Goal: Information Seeking & Learning: Learn about a topic

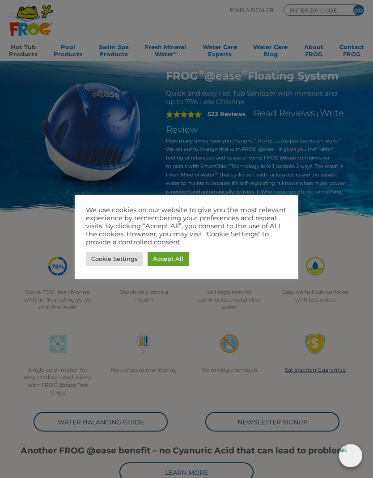
click at [185, 257] on link "Accept All" at bounding box center [167, 259] width 41 height 14
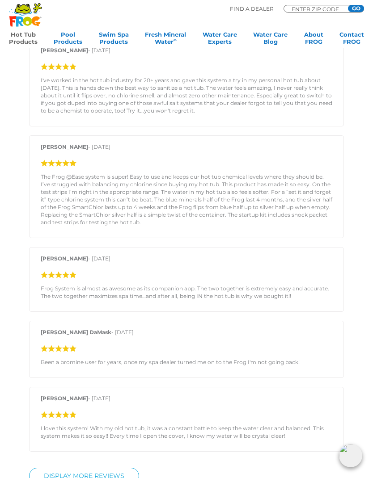
scroll to position [991, 0]
click at [19, 35] on link "Hot Tub Products" at bounding box center [23, 40] width 29 height 18
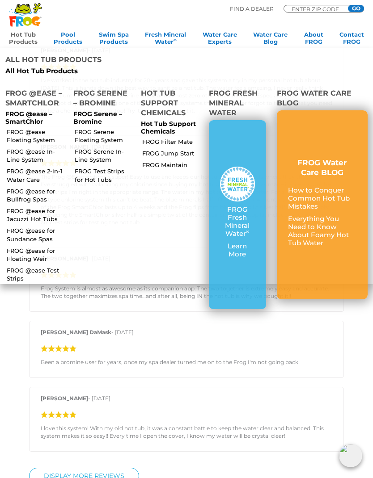
click at [342, 215] on p "Everything You Need to Know About Foamy Hot Tub Water" at bounding box center [322, 231] width 68 height 32
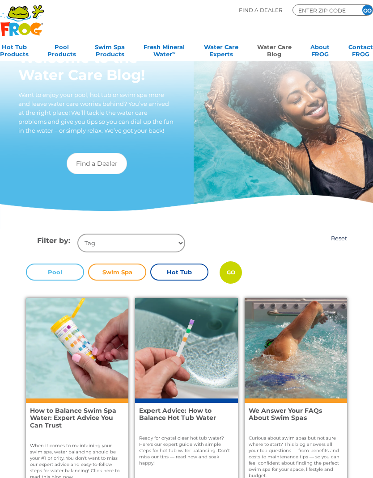
click at [336, 235] on link "Reset" at bounding box center [339, 238] width 16 height 7
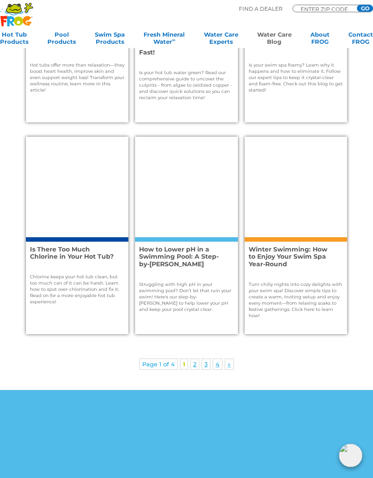
scroll to position [797, 0]
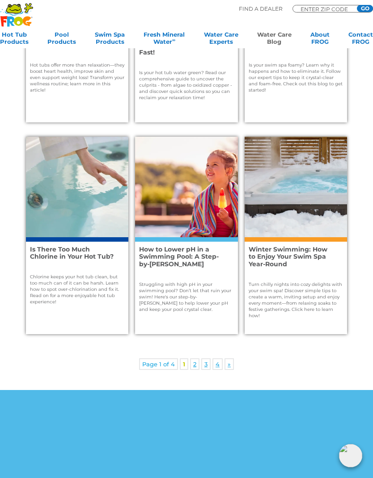
click at [189, 372] on div "Page 1 of 4 1 2 3 4 »" at bounding box center [186, 370] width 373 height 42
click at [191, 352] on div "Page 1 of 4 1 2 3 4 »" at bounding box center [186, 370] width 373 height 42
click at [195, 360] on link "2" at bounding box center [194, 364] width 9 height 12
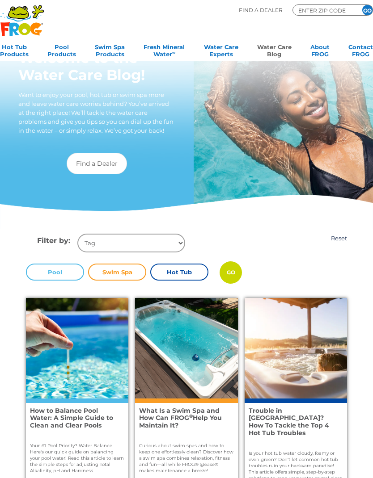
scroll to position [13, 0]
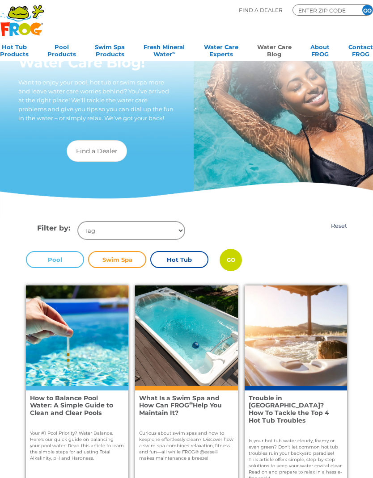
click at [185, 257] on label "Hot Tub" at bounding box center [179, 259] width 58 height 17
click at [0, 0] on input "Hot Tub" at bounding box center [0, 0] width 0 height 0
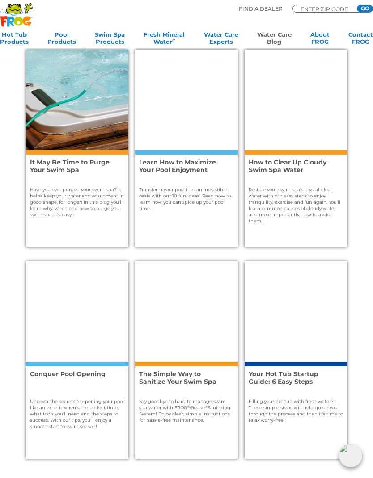
scroll to position [708, 0]
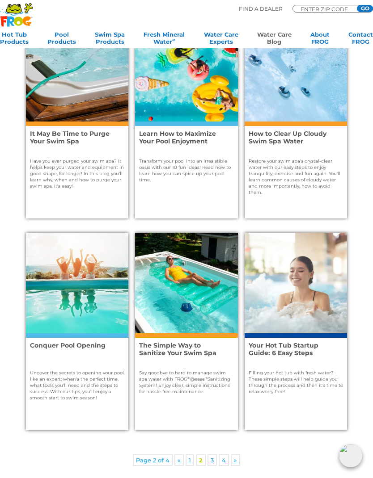
click at [210, 454] on link "3" at bounding box center [211, 460] width 9 height 12
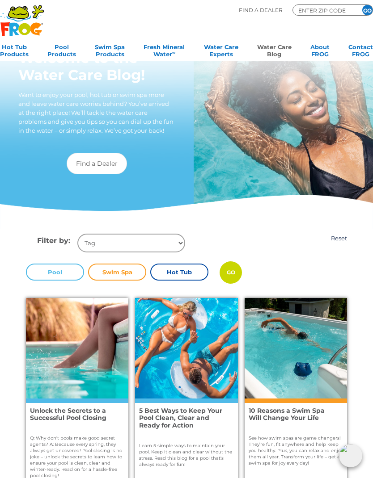
click at [234, 270] on input "GO" at bounding box center [230, 272] width 22 height 22
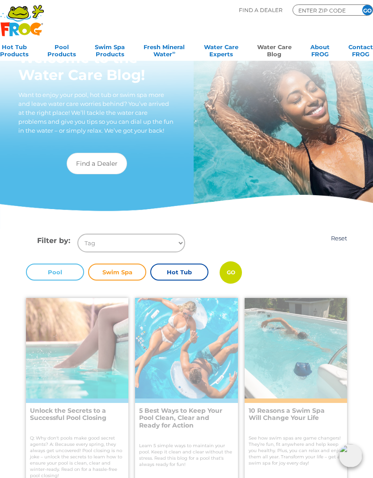
click at [0, 23] on icon ".st130{clip-path:url(#SVGID_2_);fill-rule:evenodd;clip-rule:evenodd;fill:#C3CC0…" at bounding box center [22, 20] width 44 height 32
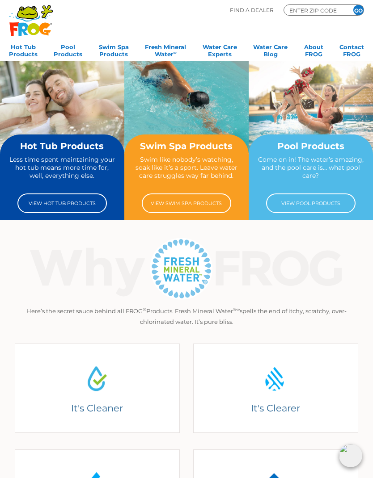
click at [50, 210] on link "View Hot Tub Products" at bounding box center [61, 204] width 89 height 20
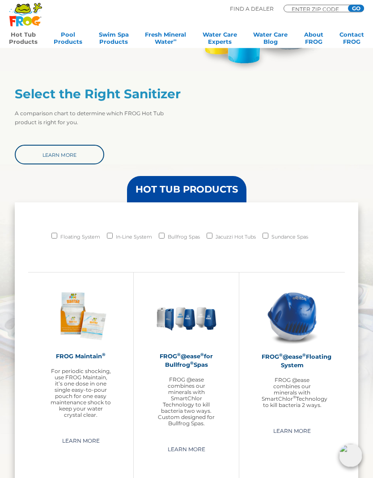
scroll to position [462, 0]
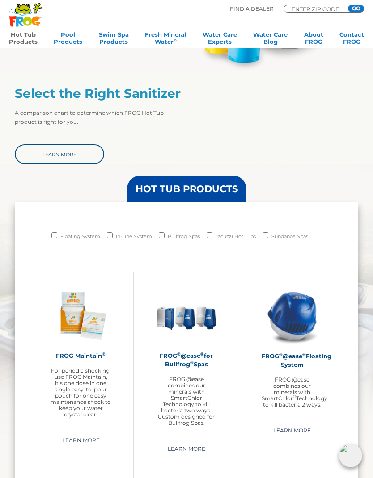
click at [303, 435] on link "Learn More" at bounding box center [292, 431] width 58 height 14
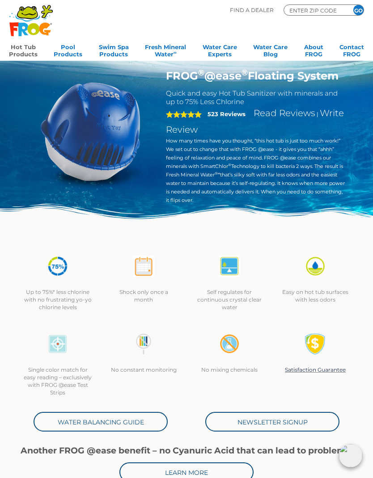
click at [351, 376] on div "Single color match for easy reading – exclusively with FROG @ease Test Strips N…" at bounding box center [186, 364] width 343 height 85
click at [337, 373] on link "Satisfaction Guarantee" at bounding box center [315, 369] width 61 height 7
